Goal: Download file/media

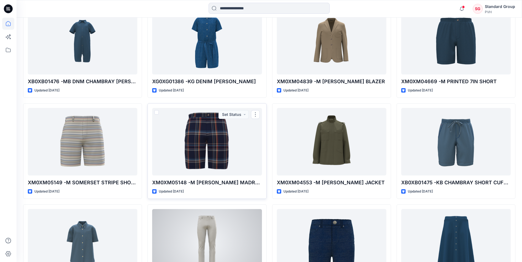
scroll to position [2073, 0]
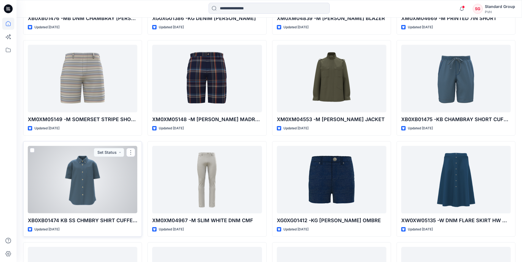
click at [99, 175] on div at bounding box center [82, 179] width 109 height 67
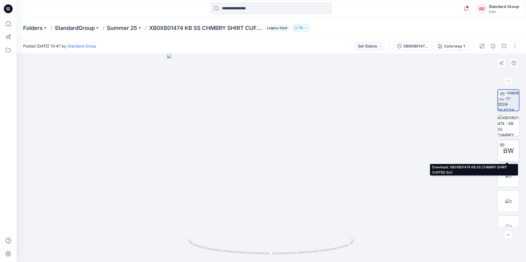
click at [500, 146] on icon at bounding box center [502, 144] width 4 height 4
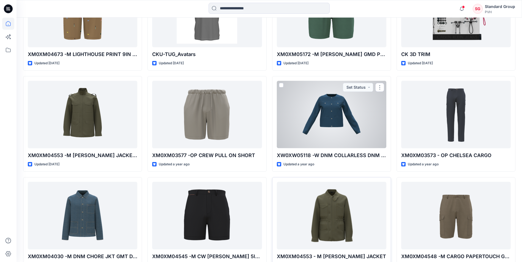
scroll to position [2377, 0]
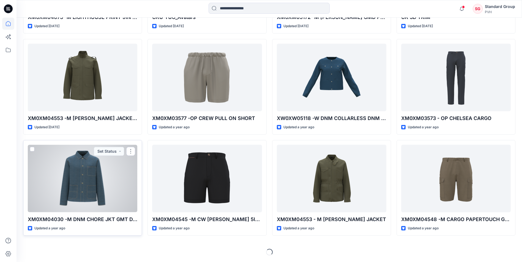
click at [122, 163] on div at bounding box center [82, 178] width 109 height 67
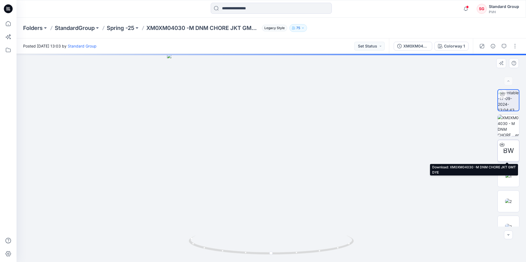
click at [501, 145] on icon at bounding box center [502, 144] width 2 height 3
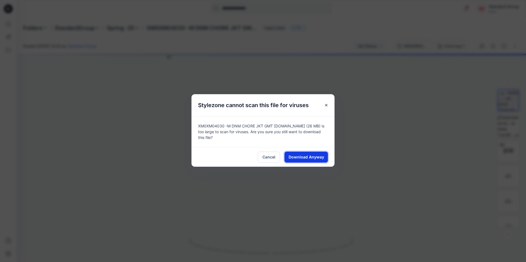
click at [308, 155] on span "Download Anyway" at bounding box center [306, 157] width 35 height 6
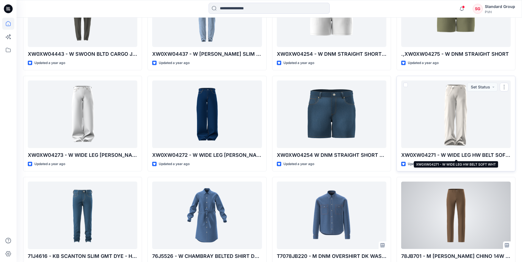
scroll to position [3289, 0]
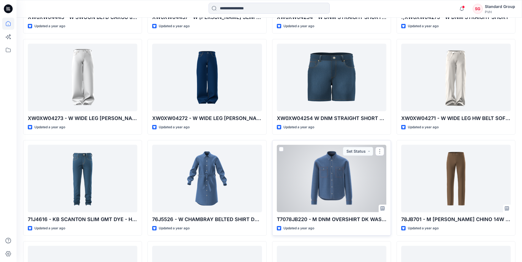
click at [364, 172] on div at bounding box center [331, 178] width 109 height 67
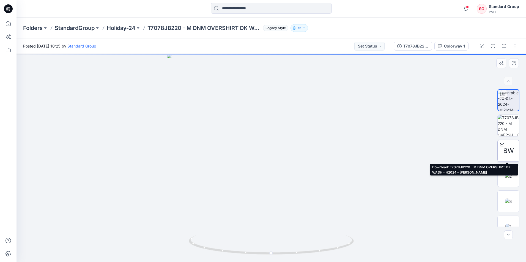
click at [501, 144] on icon at bounding box center [502, 144] width 4 height 4
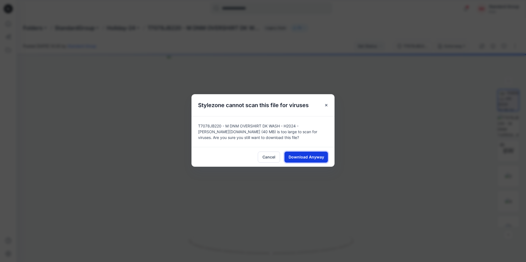
click at [316, 159] on span "Download Anyway" at bounding box center [306, 157] width 35 height 6
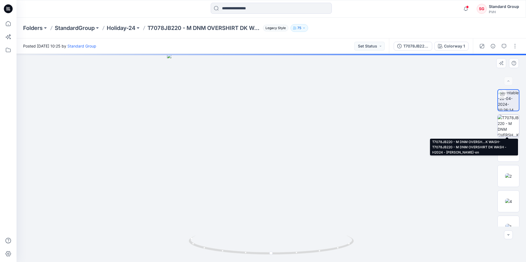
click at [506, 128] on img at bounding box center [508, 125] width 21 height 21
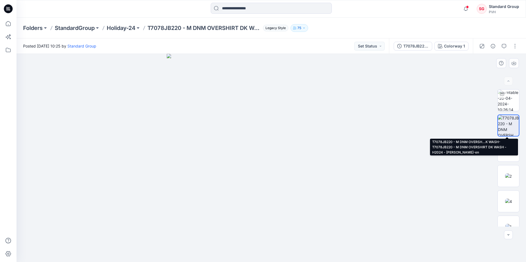
drag, startPoint x: 501, startPoint y: 128, endPoint x: 489, endPoint y: 116, distance: 16.5
click at [489, 116] on div at bounding box center [271, 158] width 509 height 209
click at [506, 122] on img at bounding box center [508, 125] width 21 height 21
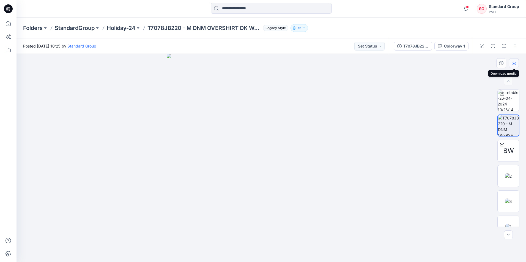
click at [514, 65] on icon "button" at bounding box center [514, 63] width 4 height 4
click at [426, 127] on div at bounding box center [271, 158] width 509 height 209
click at [415, 153] on div at bounding box center [271, 158] width 509 height 209
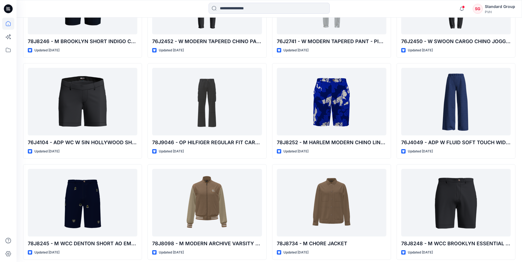
scroll to position [9085, 0]
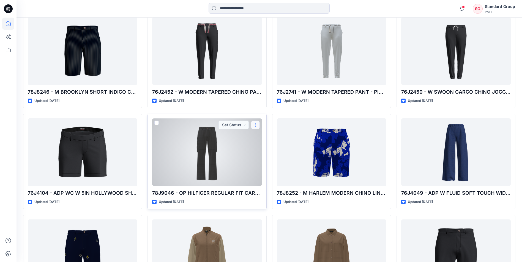
click at [257, 124] on button "button" at bounding box center [255, 125] width 9 height 9
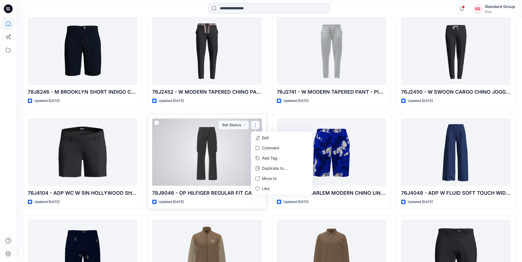
click at [232, 151] on div at bounding box center [206, 152] width 109 height 67
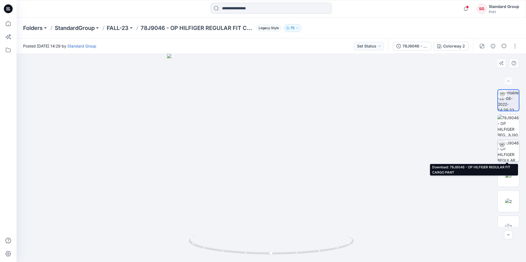
click at [501, 145] on icon at bounding box center [502, 144] width 2 height 3
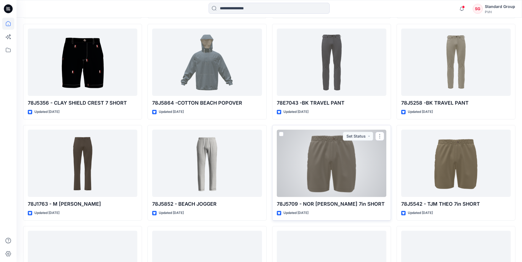
scroll to position [10410, 0]
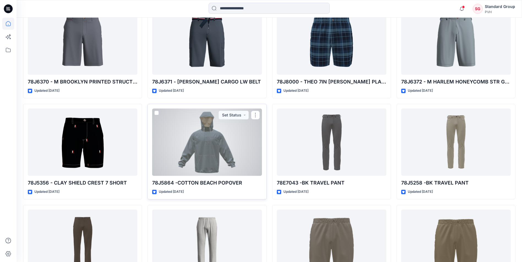
click at [228, 140] on div at bounding box center [206, 142] width 109 height 67
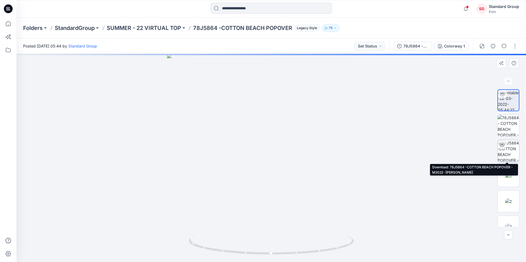
click at [500, 145] on icon at bounding box center [502, 144] width 4 height 4
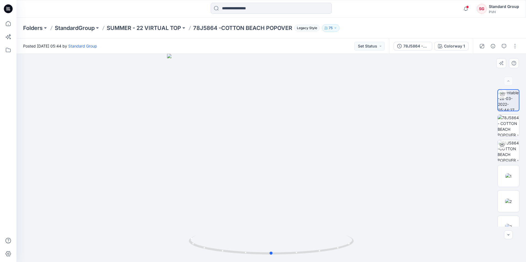
click at [363, 86] on div at bounding box center [271, 158] width 509 height 209
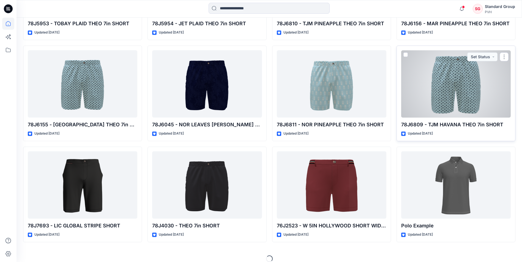
scroll to position [10880, 0]
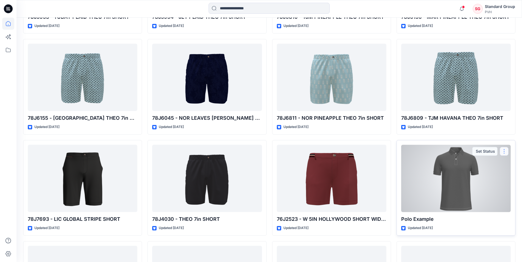
click at [506, 151] on button "button" at bounding box center [504, 151] width 9 height 9
click at [420, 180] on div at bounding box center [455, 178] width 109 height 67
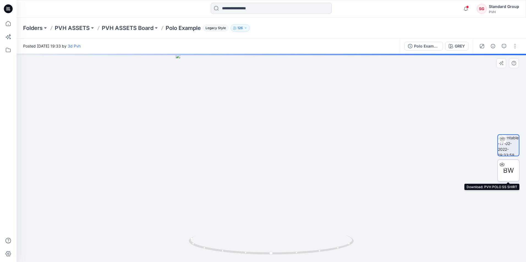
click at [502, 166] on icon at bounding box center [502, 164] width 4 height 4
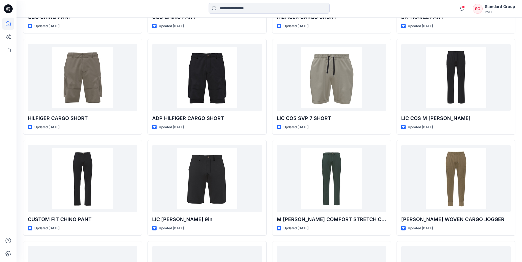
scroll to position [14967, 0]
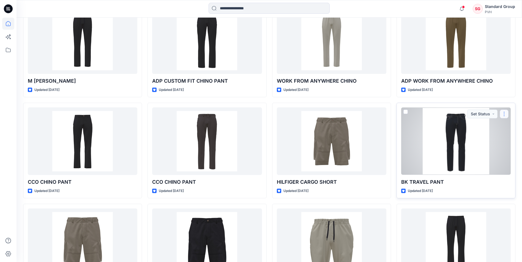
click at [505, 115] on button "button" at bounding box center [504, 114] width 9 height 9
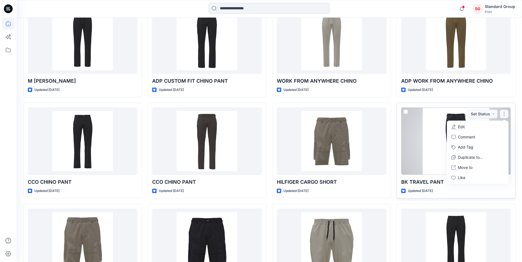
click at [433, 132] on div at bounding box center [455, 141] width 109 height 67
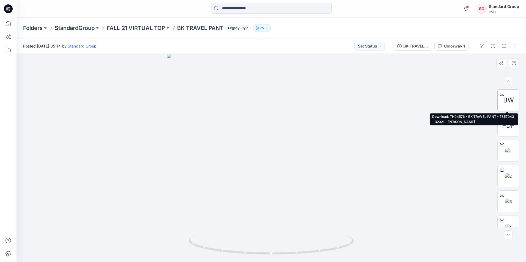
click at [501, 92] on icon at bounding box center [502, 93] width 2 height 3
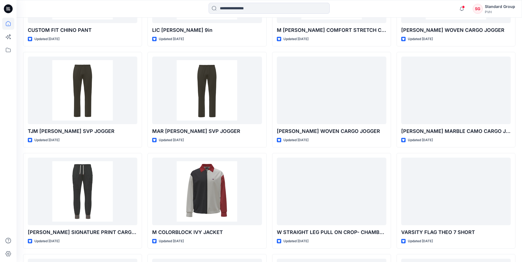
scroll to position [15435, 0]
